Goal: Task Accomplishment & Management: Manage account settings

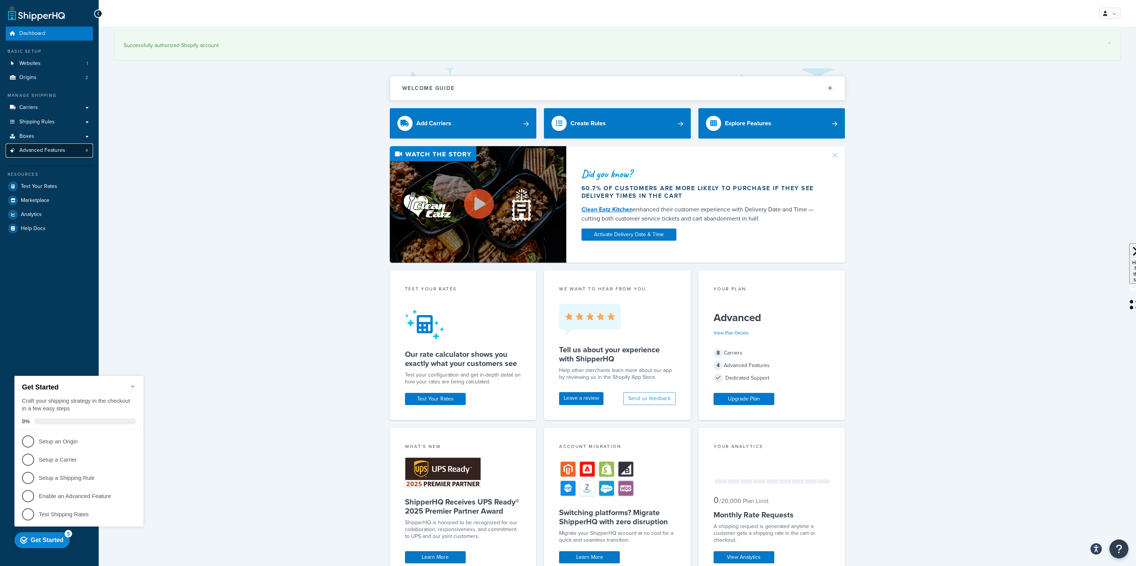
click at [37, 148] on span "Advanced Features" at bounding box center [42, 150] width 46 height 6
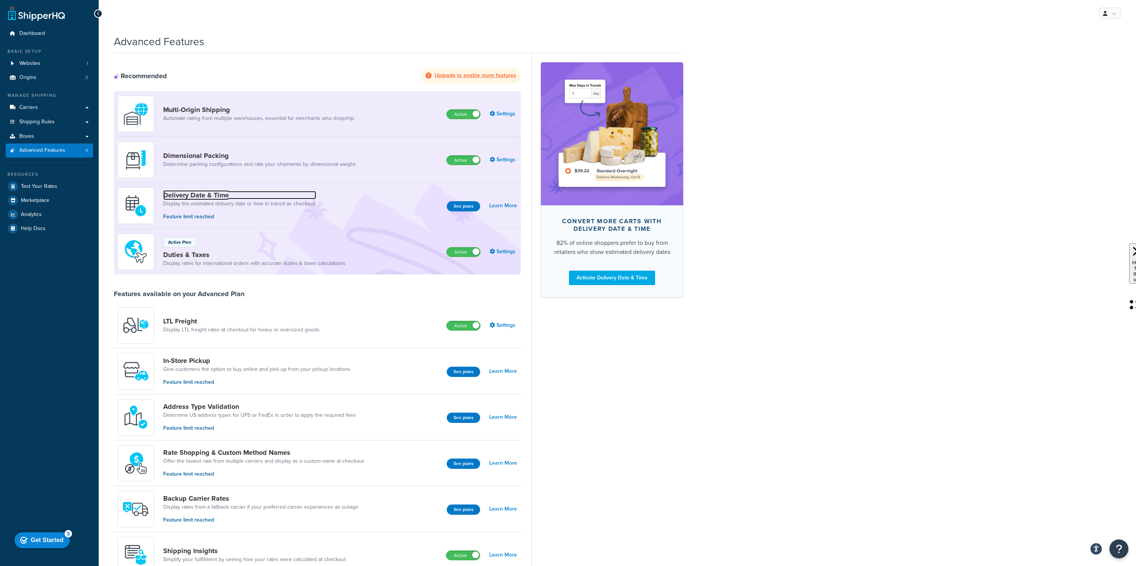
click at [196, 194] on link "Delivery Date & Time" at bounding box center [239, 195] width 153 height 8
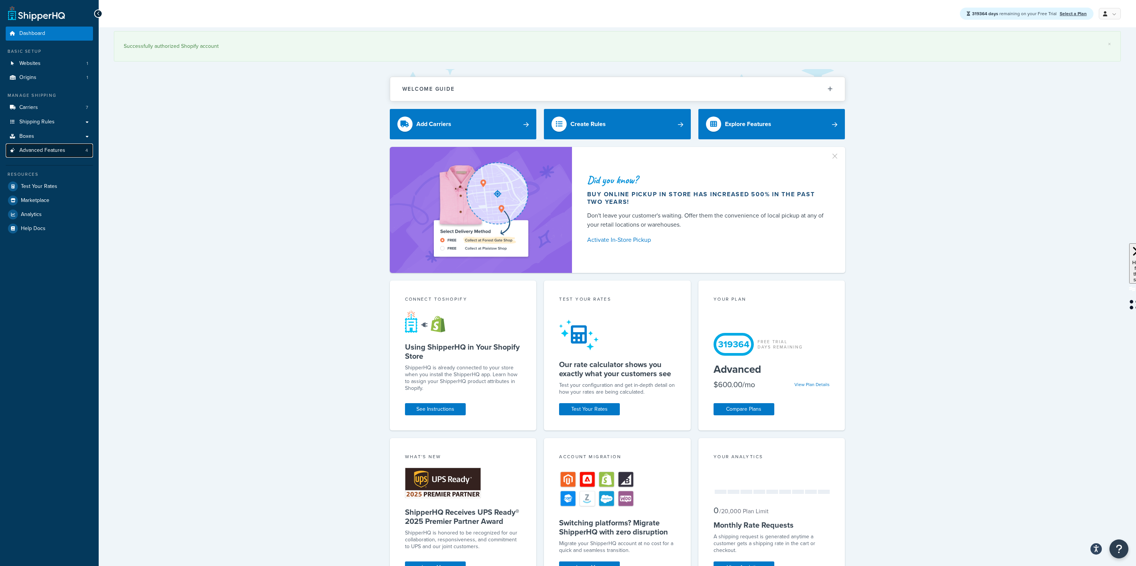
click at [64, 153] on span "Advanced Features" at bounding box center [42, 150] width 46 height 6
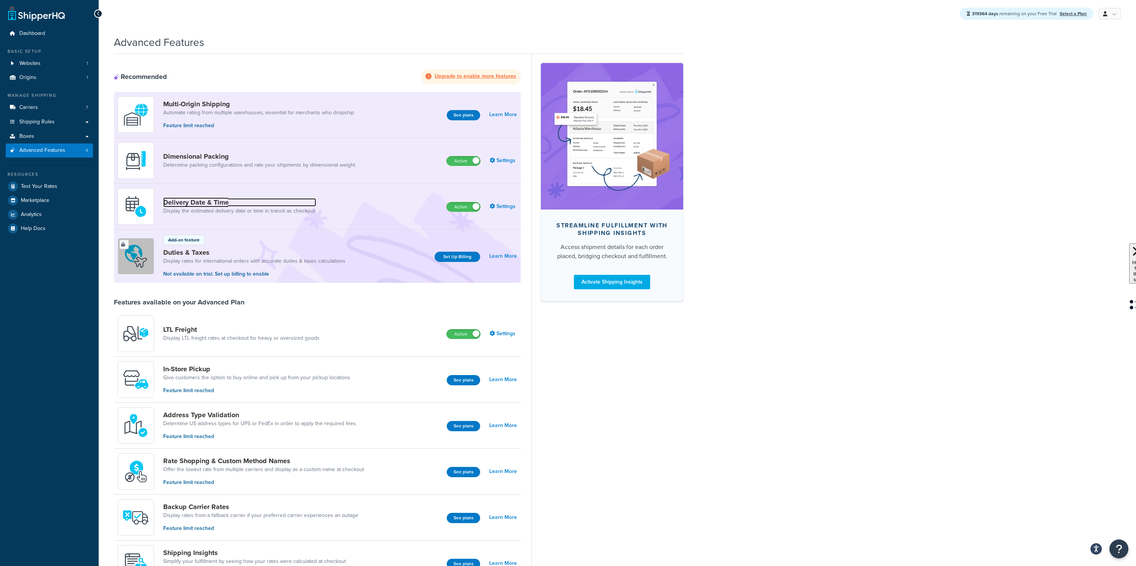
click at [187, 198] on link "Delivery Date & Time" at bounding box center [239, 202] width 153 height 8
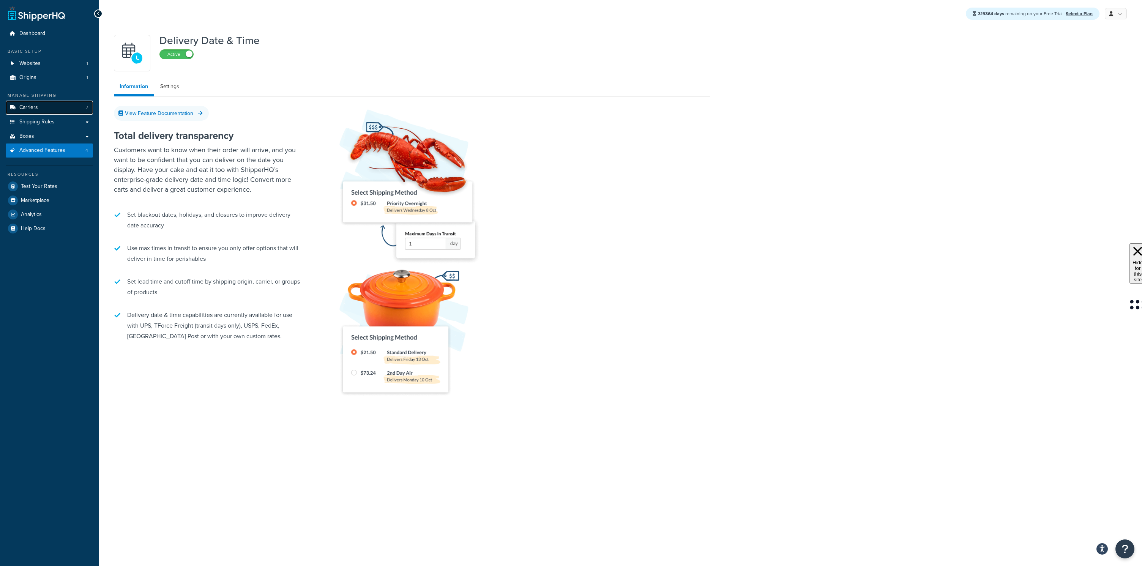
click at [42, 108] on link "Carriers 7" at bounding box center [49, 108] width 87 height 14
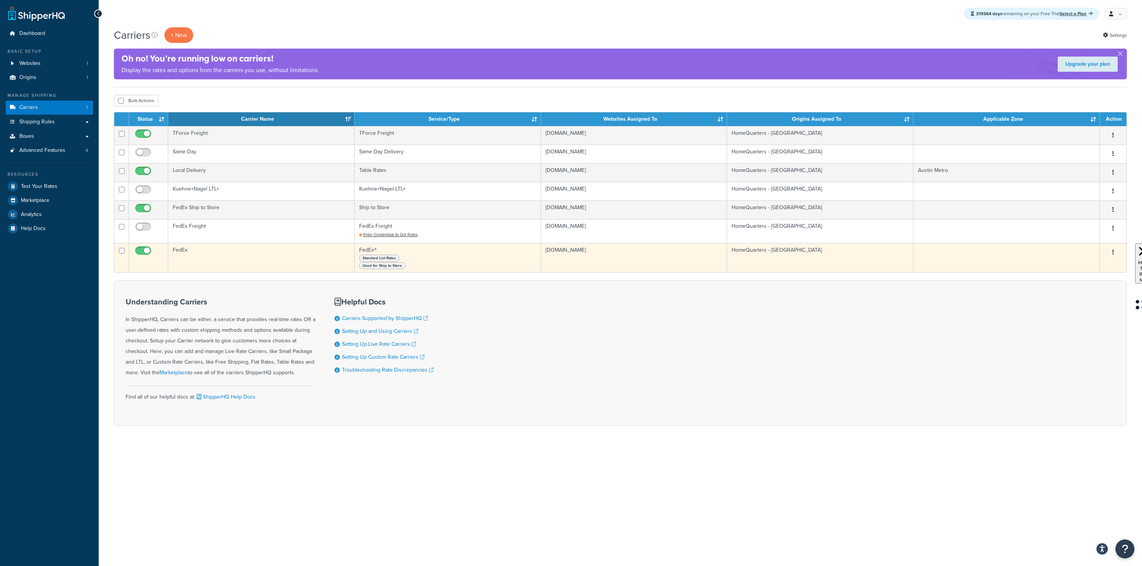
click at [188, 247] on td "FedEx" at bounding box center [261, 257] width 186 height 29
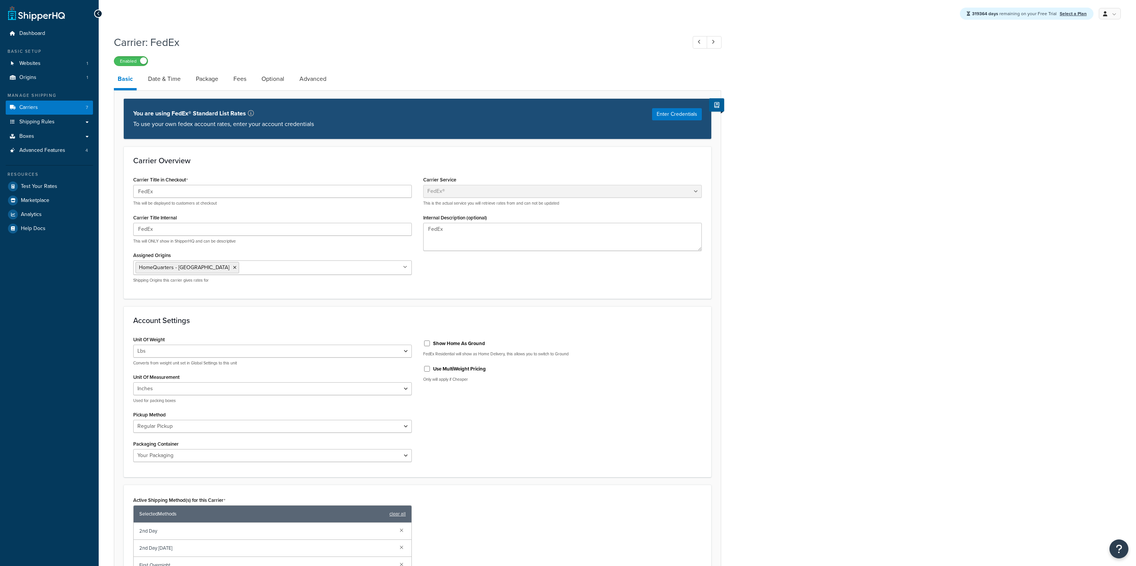
select select "fedEx"
select select "REGULAR_PICKUP"
select select "YOUR_PACKAGING"
click at [173, 87] on link "Date & Time" at bounding box center [164, 79] width 40 height 18
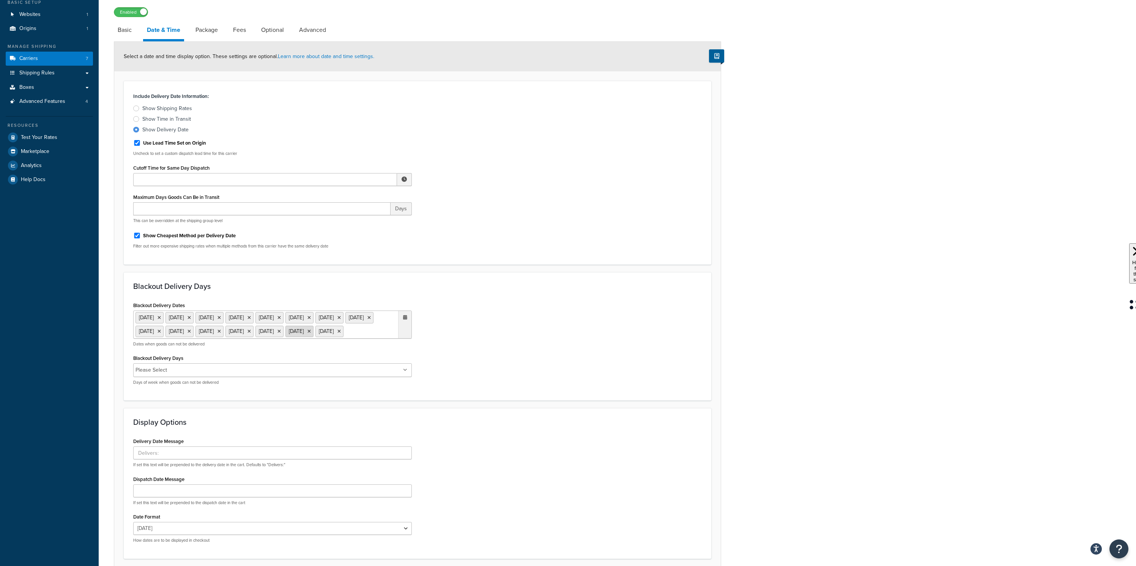
scroll to position [125, 0]
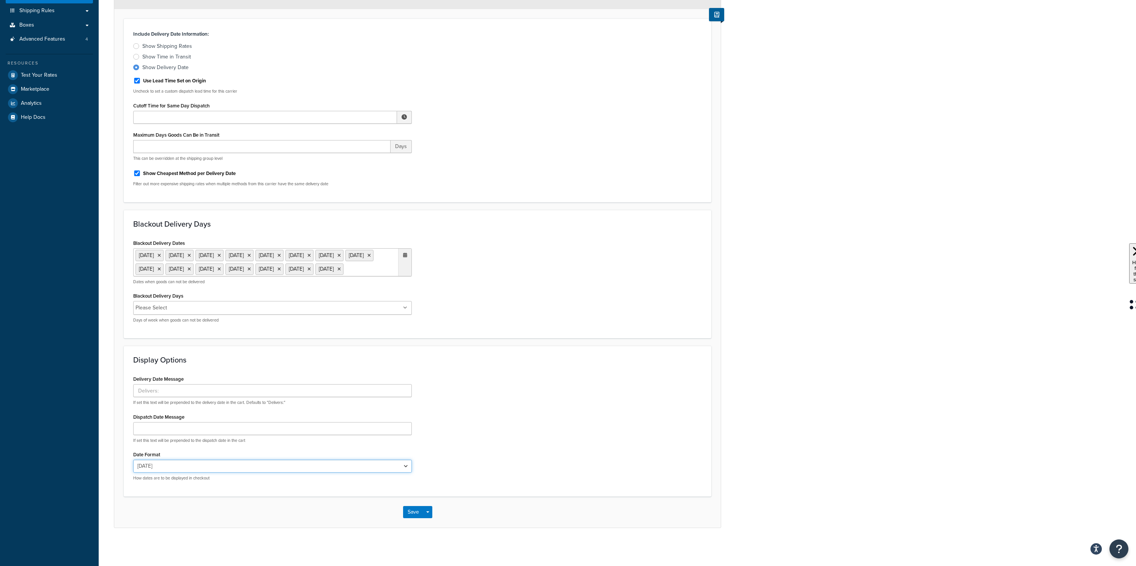
click at [231, 464] on select "[DATE] [DATE] [DATE] [DATE] [DATE] Aug 12 [DATE] 8/[DATE]" at bounding box center [272, 466] width 279 height 13
